Goal: Task Accomplishment & Management: Use online tool/utility

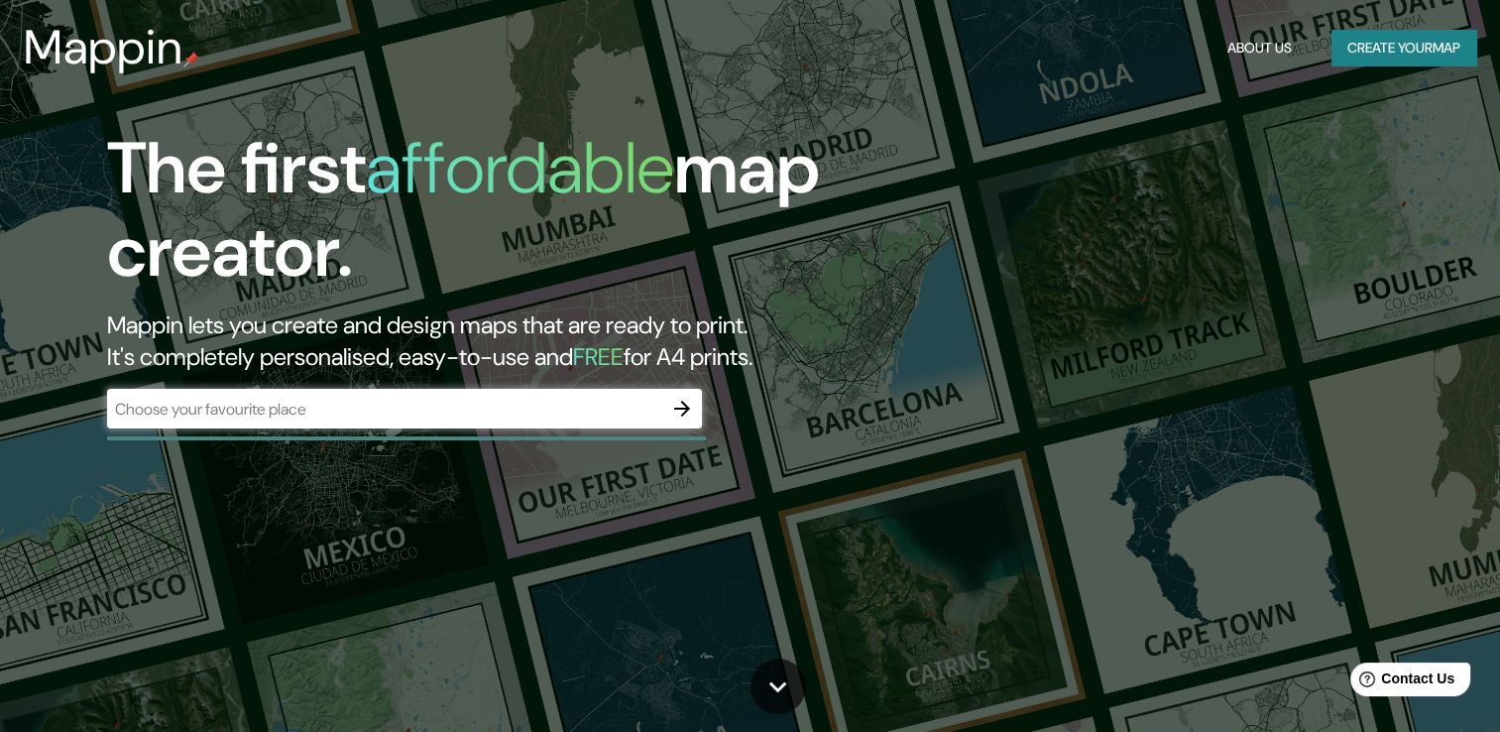
click at [487, 426] on div "​" at bounding box center [404, 409] width 595 height 40
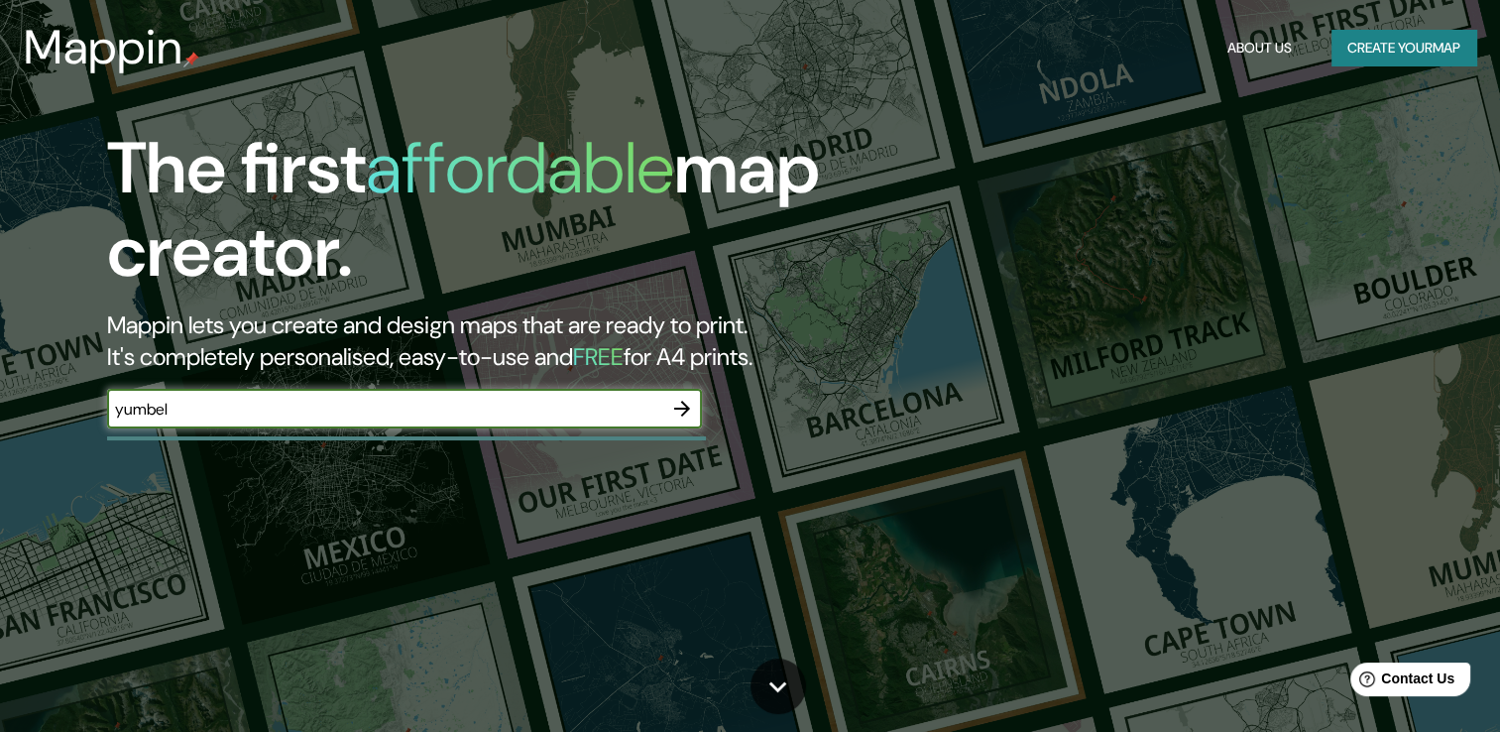
type input "yumbel"
click at [687, 407] on icon "button" at bounding box center [682, 408] width 16 height 16
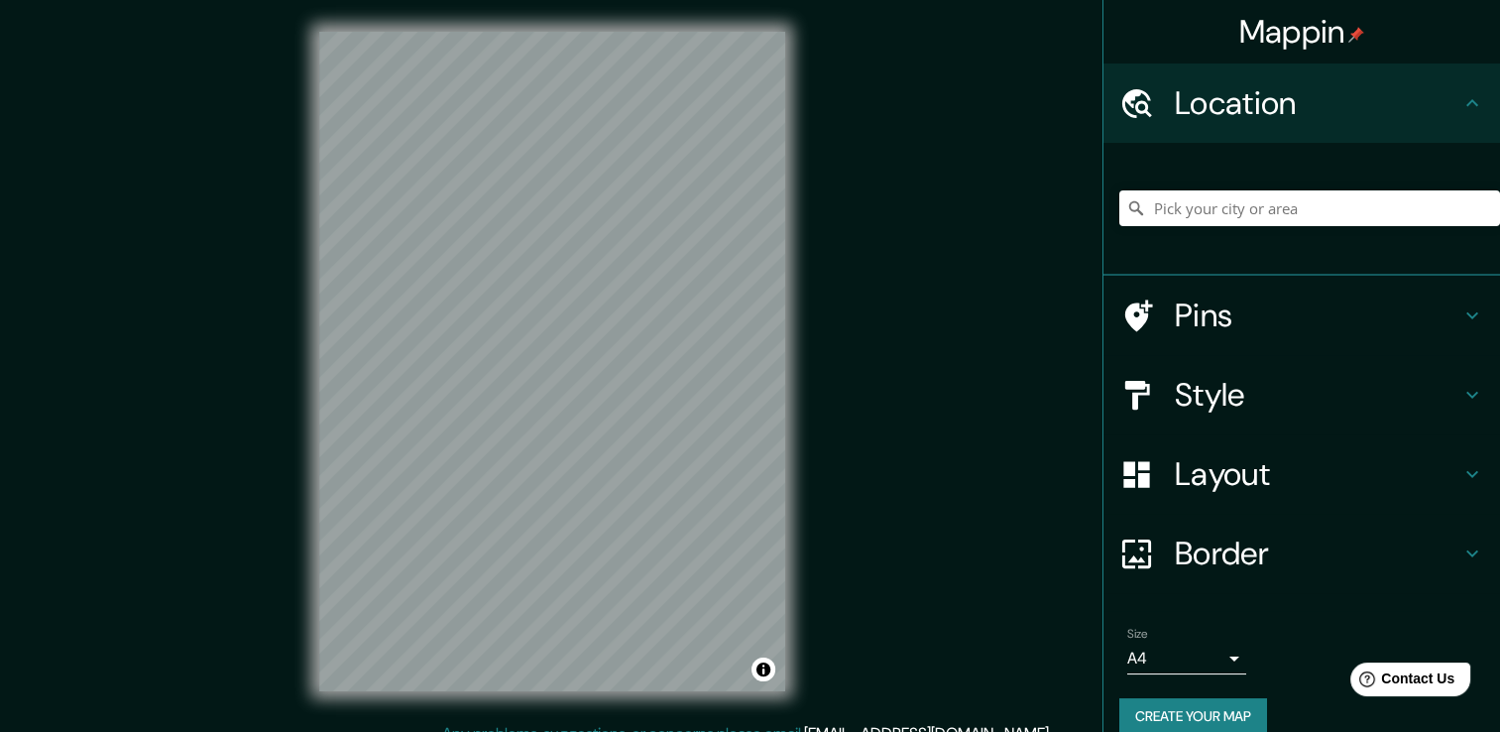
click at [1183, 232] on div at bounding box center [1309, 208] width 381 height 99
click at [1178, 206] on input "Pick your city or area" at bounding box center [1309, 208] width 381 height 36
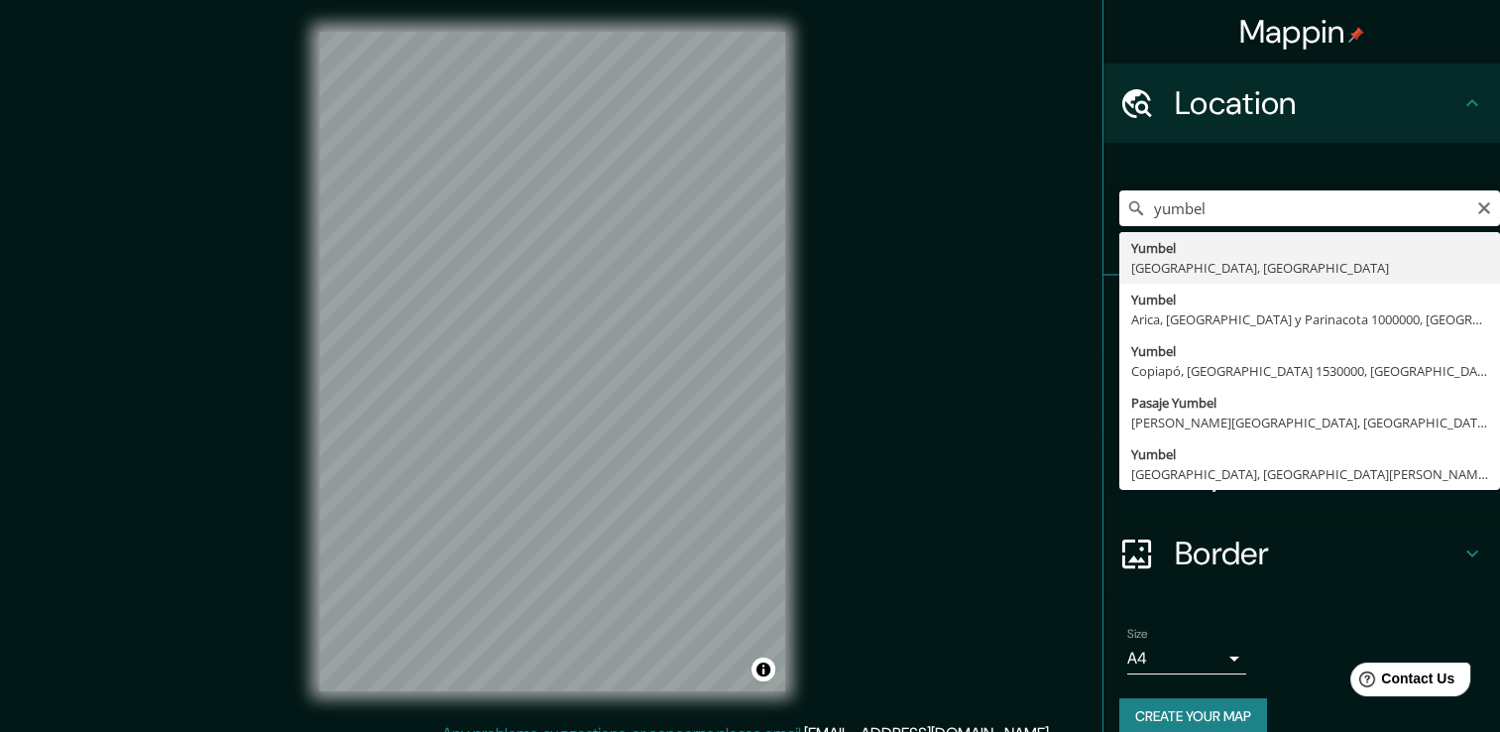
type input "Yumbel, [GEOGRAPHIC_DATA], [GEOGRAPHIC_DATA]"
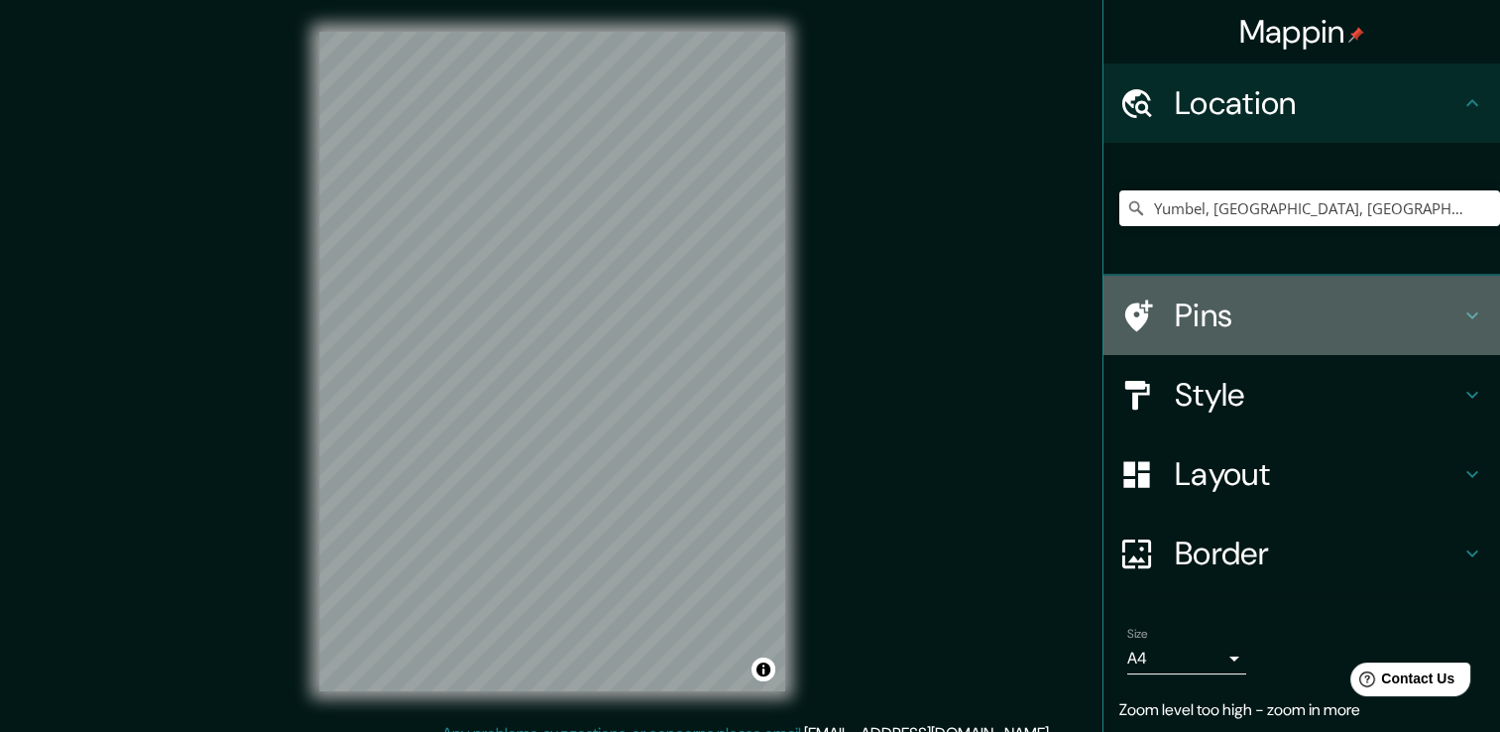
click at [1460, 311] on icon at bounding box center [1472, 315] width 24 height 24
